Goal: Check status: Check status

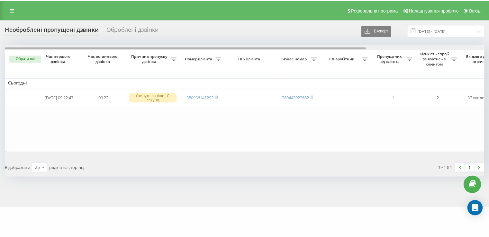
scroll to position [0, 159]
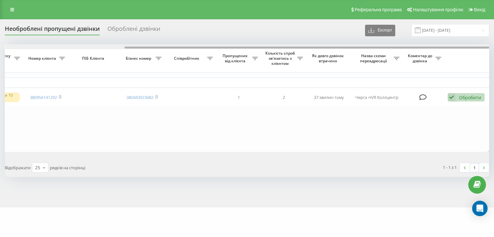
drag, startPoint x: 236, startPoint y: 49, endPoint x: 259, endPoint y: 49, distance: 22.8
click at [259, 49] on div at bounding box center [247, 46] width 484 height 5
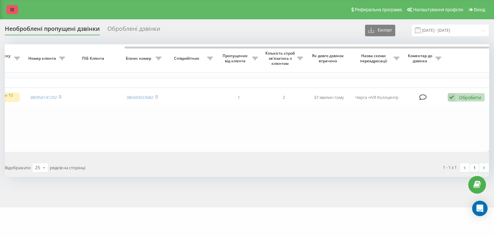
drag, startPoint x: 12, startPoint y: 15, endPoint x: 12, endPoint y: 10, distance: 5.2
click at [12, 15] on div "Реферальна програма Налаштування профілю Вихід" at bounding box center [247, 9] width 494 height 19
click at [12, 9] on icon at bounding box center [12, 9] width 4 height 5
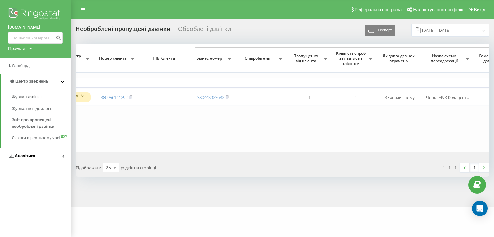
click at [37, 159] on link "Аналiтика" at bounding box center [35, 156] width 71 height 15
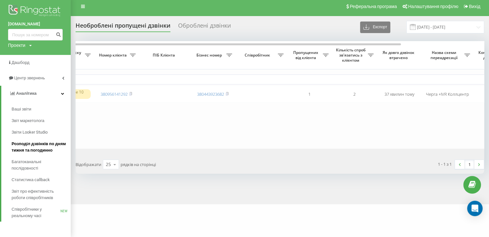
scroll to position [4, 0]
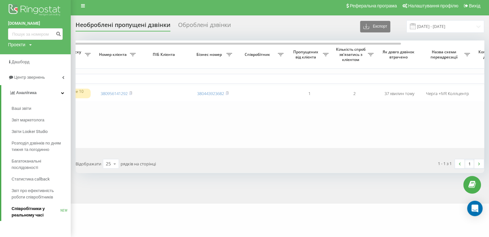
click at [36, 209] on span "Співробітники у реальному часі" at bounding box center [36, 212] width 49 height 13
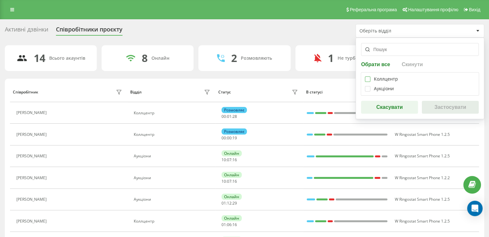
click at [368, 77] on label at bounding box center [367, 77] width 5 height 0
checkbox input "true"
click at [438, 107] on button "Застосувати" at bounding box center [450, 107] width 57 height 13
